Goal: Task Accomplishment & Management: Manage account settings

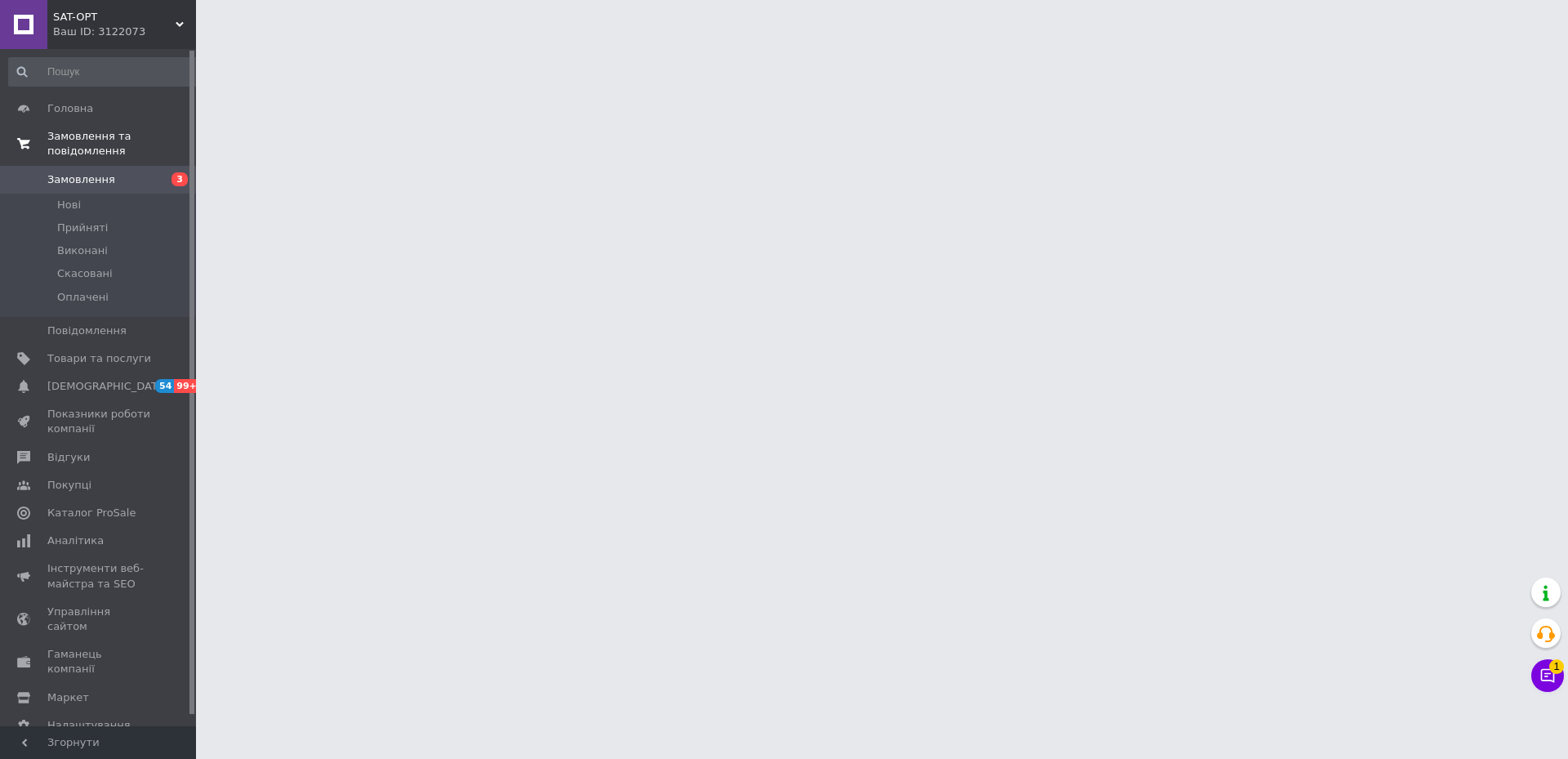
click at [70, 138] on span "Замовлення та повідомлення" at bounding box center [121, 143] width 148 height 29
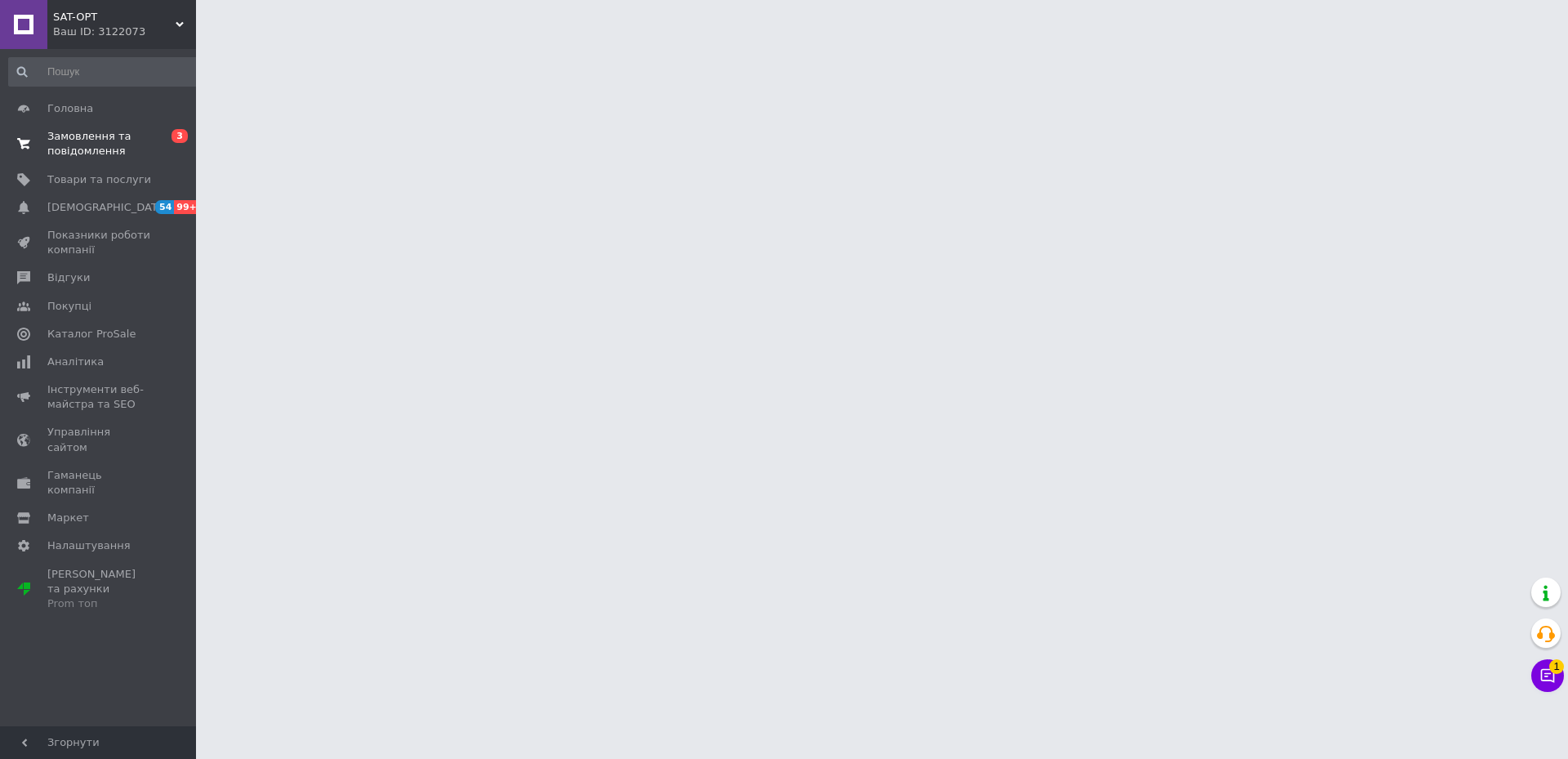
click at [71, 139] on span "Замовлення та повідомлення" at bounding box center [99, 143] width 104 height 29
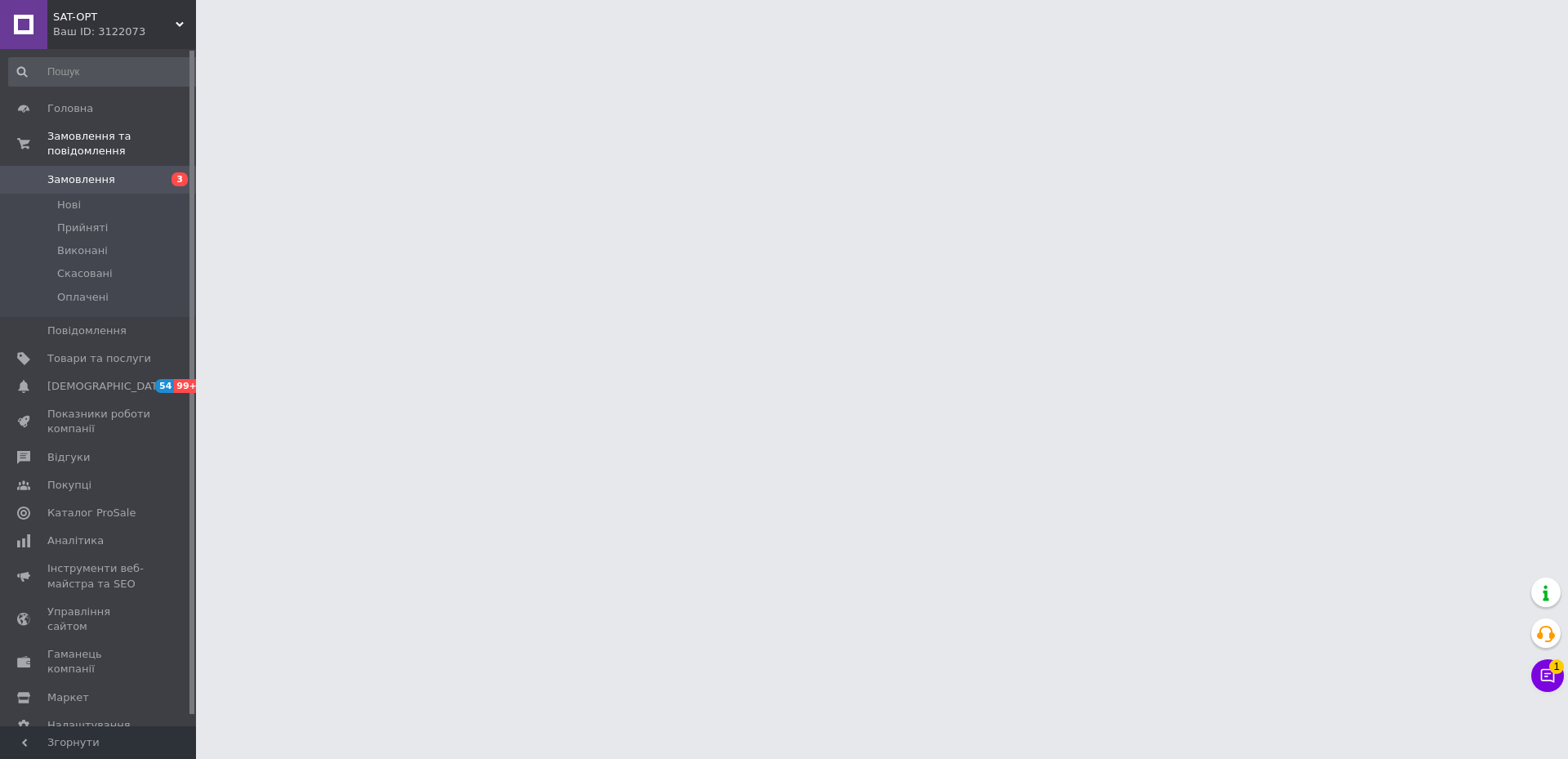
click at [60, 173] on span "Замовлення" at bounding box center [80, 180] width 68 height 15
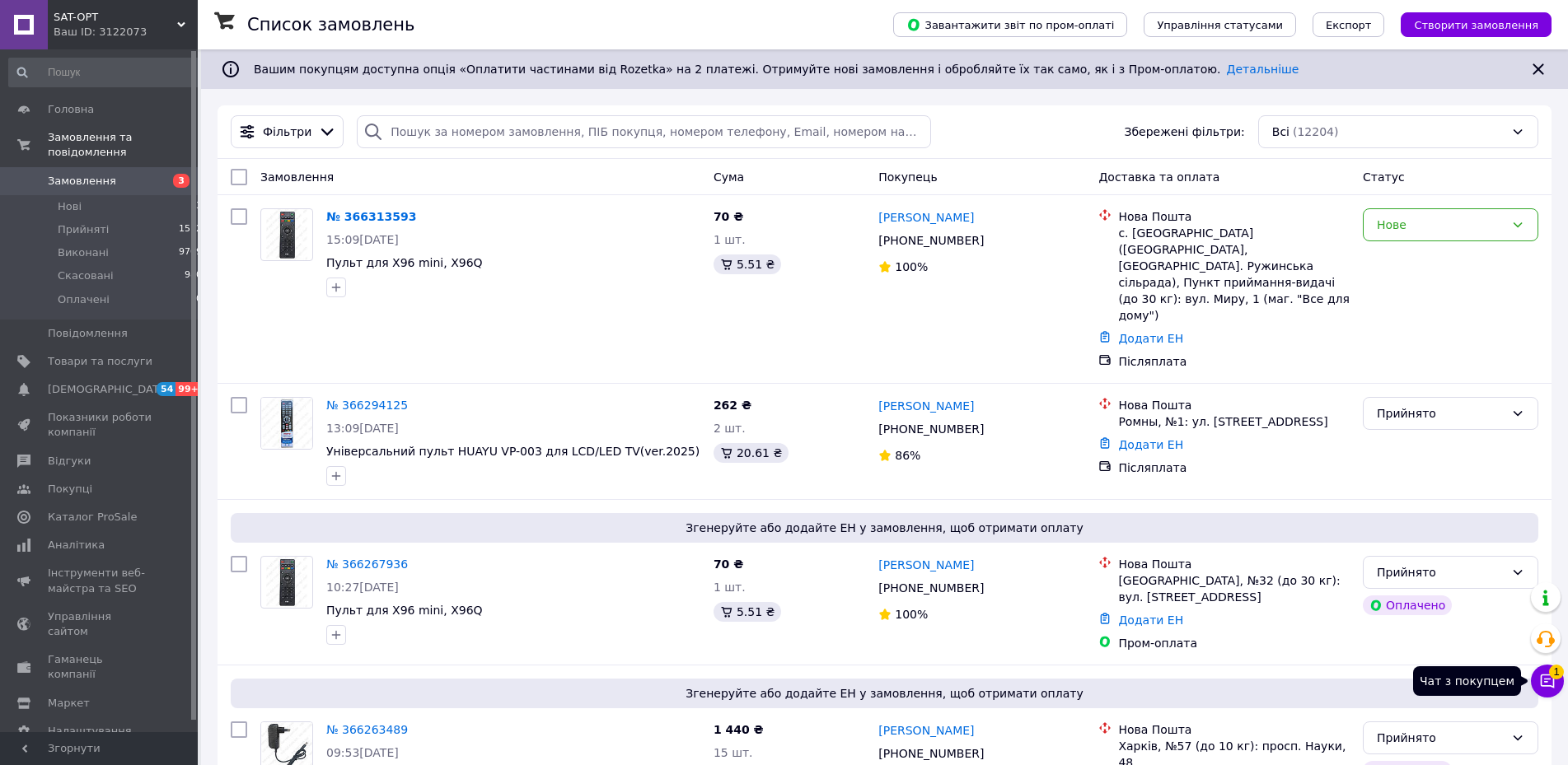
click at [1559, 684] on button "Чат з покупцем 1" at bounding box center [1547, 680] width 33 height 33
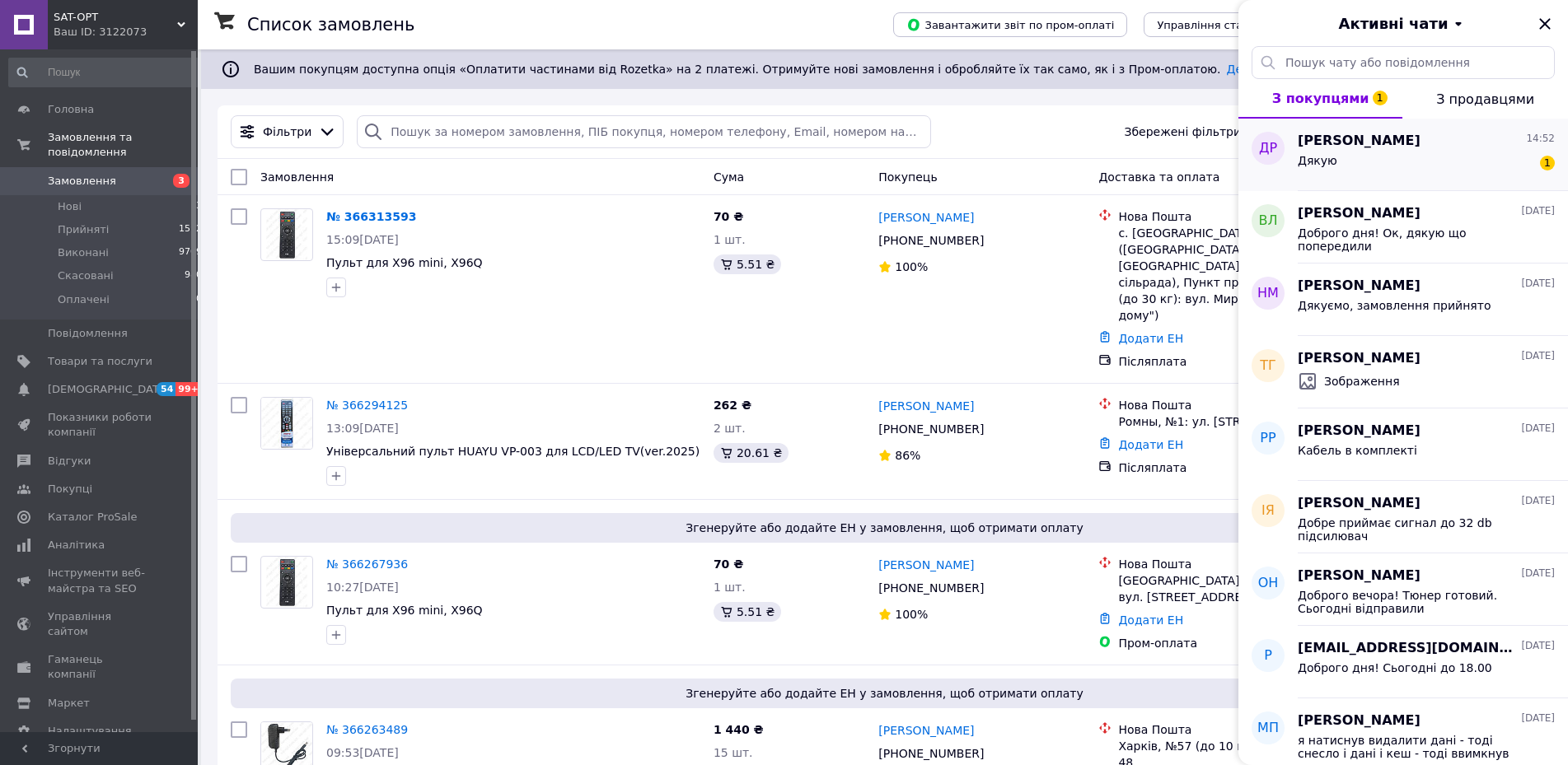
click at [1317, 167] on div "Дякую" at bounding box center [1317, 165] width 40 height 23
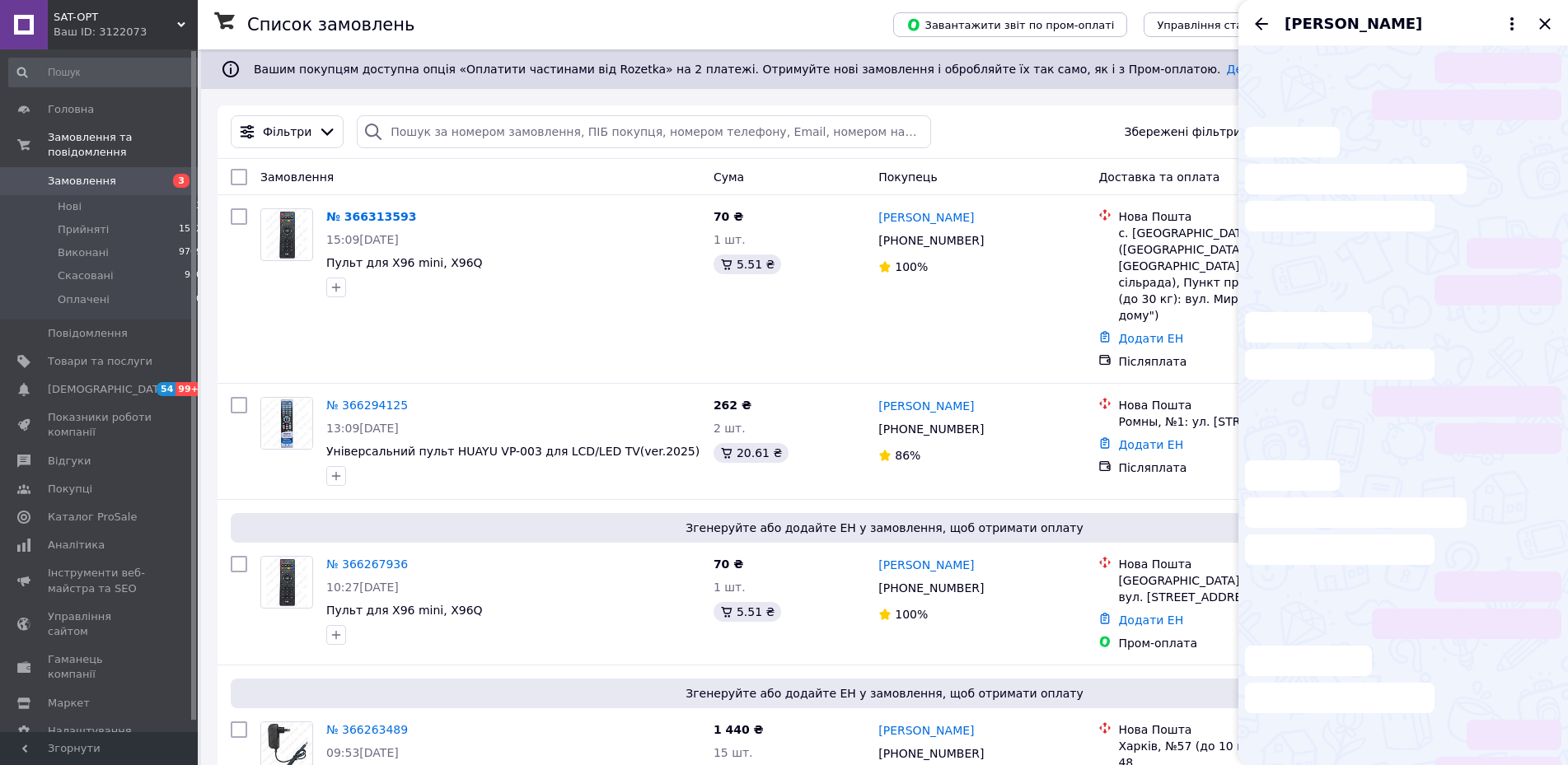
scroll to position [488, 0]
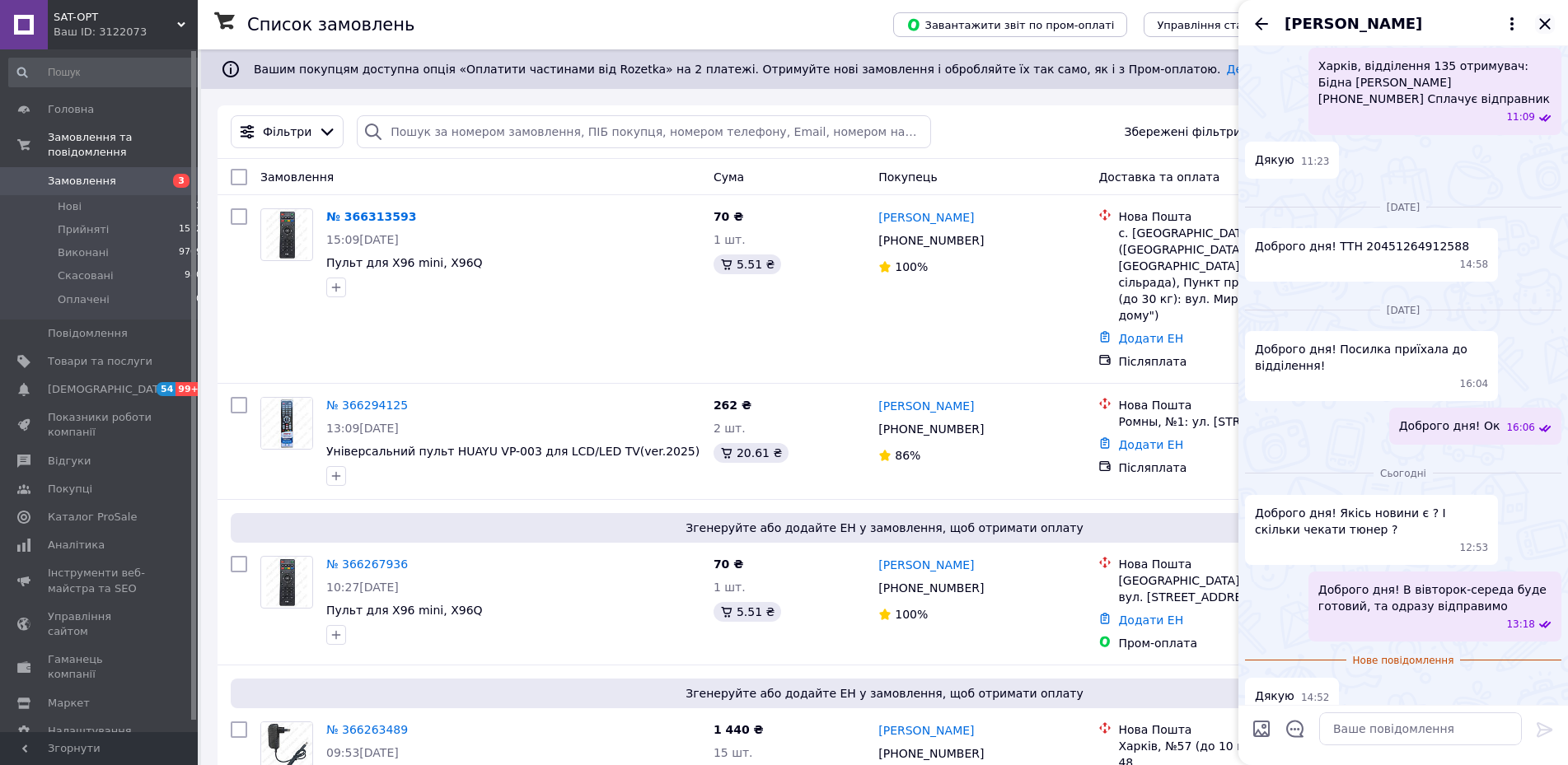
click at [1549, 21] on icon "Закрити" at bounding box center [1544, 24] width 19 height 19
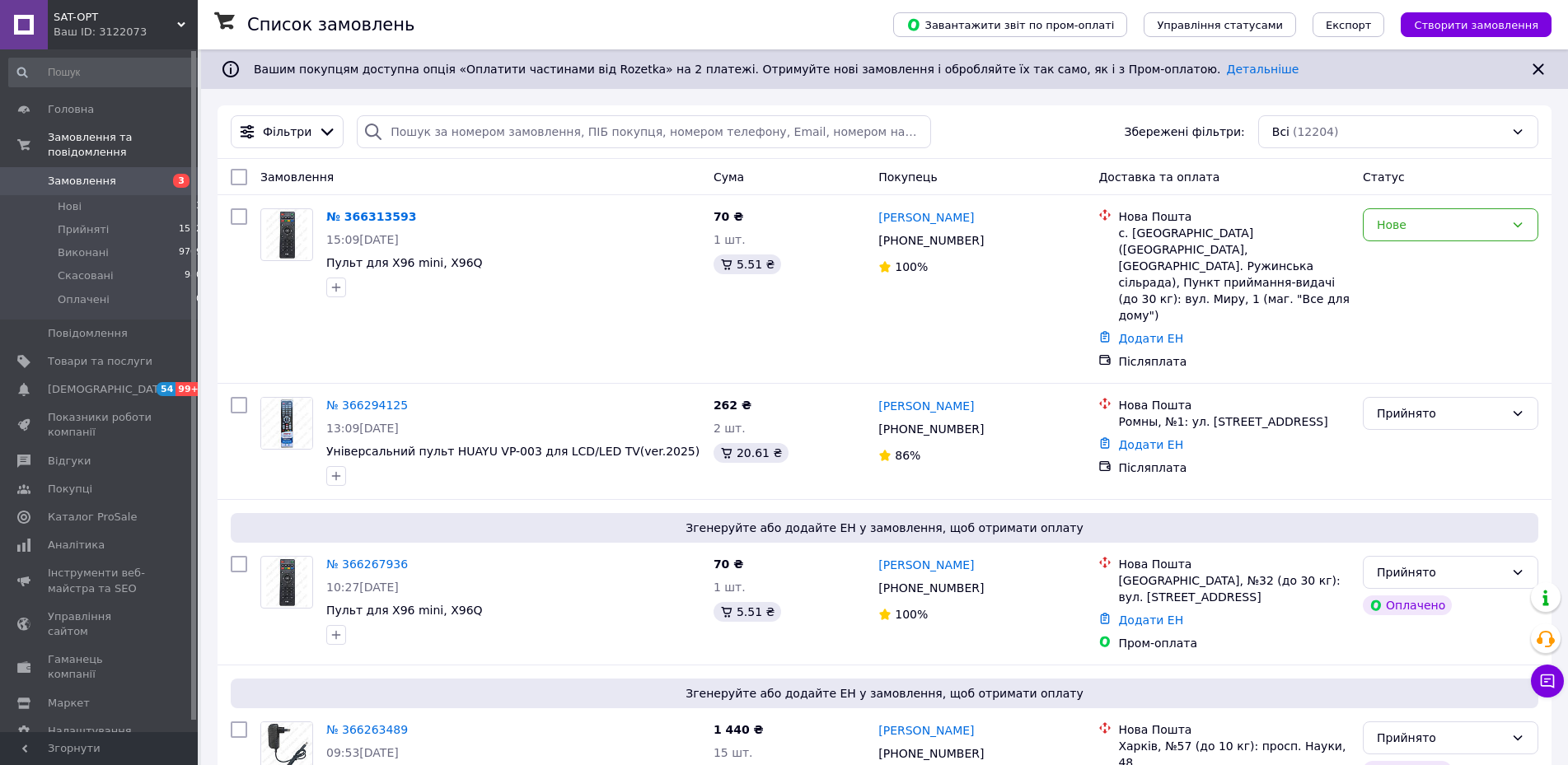
drag, startPoint x: 70, startPoint y: 165, endPoint x: 78, endPoint y: 14, distance: 151.2
click at [70, 174] on span "Замовлення" at bounding box center [81, 182] width 69 height 15
